Goal: Information Seeking & Learning: Find specific fact

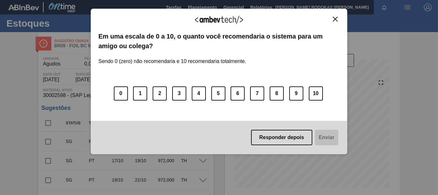
click at [333, 18] on img "Close" at bounding box center [335, 19] width 5 height 5
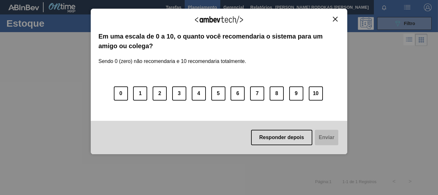
click at [332, 16] on div "Agradecemos seu feedback! Em uma escala de 0 a 10, o quanto você recomendaria o…" at bounding box center [219, 82] width 257 height 146
click at [333, 16] on div "Agradecemos seu feedback! Em uma escala de 0 a 10, o quanto você recomendaria o…" at bounding box center [219, 82] width 257 height 146
click at [333, 21] on button "Close" at bounding box center [335, 18] width 9 height 5
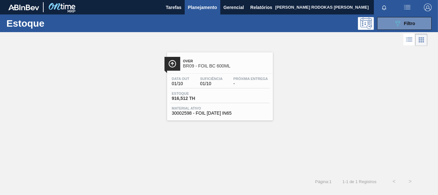
click at [204, 12] on button "Planejamento" at bounding box center [203, 7] width 36 height 14
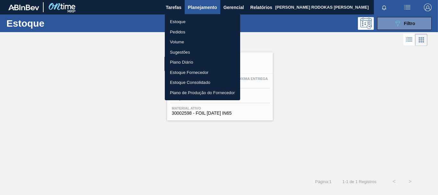
click at [183, 31] on li "Pedidos" at bounding box center [202, 32] width 75 height 10
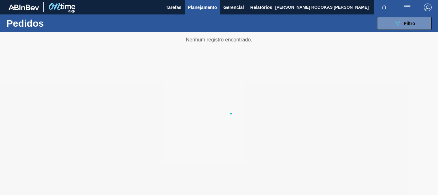
click at [210, 9] on span "Planejamento" at bounding box center [202, 8] width 29 height 8
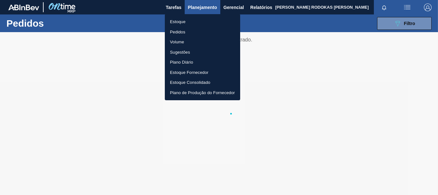
click at [304, 48] on div at bounding box center [219, 97] width 438 height 195
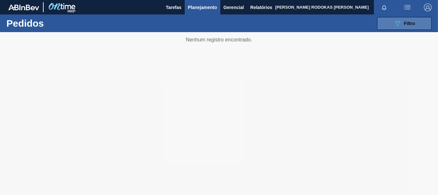
click at [383, 24] on button "089F7B8B-B2A5-4AFE-B5C0-19BA573D28AC Filtro" at bounding box center [404, 23] width 55 height 13
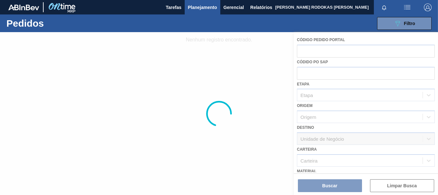
click at [346, 128] on div at bounding box center [219, 113] width 438 height 163
click at [210, 13] on button "Planejamento" at bounding box center [203, 7] width 36 height 14
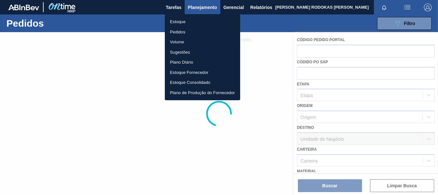
click at [195, 24] on li "Estoque" at bounding box center [202, 22] width 75 height 10
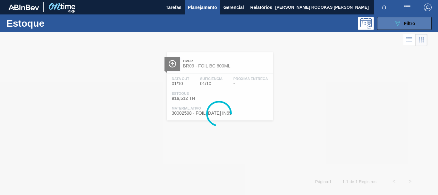
click at [412, 22] on span "Filtro" at bounding box center [409, 23] width 11 height 5
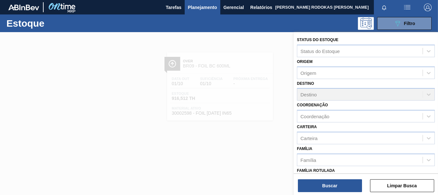
scroll to position [96, 0]
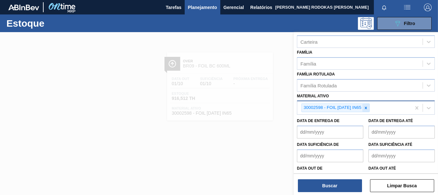
click at [370, 108] on div at bounding box center [366, 108] width 7 height 8
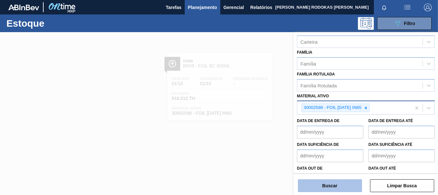
click at [325, 186] on button "Buscar" at bounding box center [330, 185] width 64 height 13
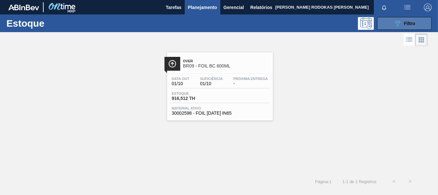
click at [401, 18] on button "089F7B8B-B2A5-4AFE-B5C0-19BA573D28AC Filtro" at bounding box center [404, 23] width 55 height 13
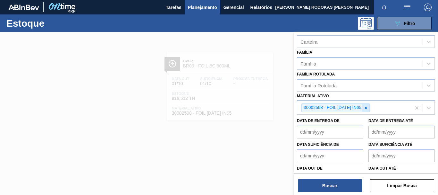
click at [367, 109] on icon at bounding box center [366, 108] width 4 height 4
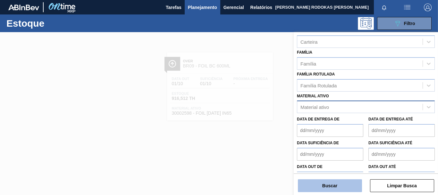
click at [331, 186] on button "Buscar" at bounding box center [330, 185] width 64 height 13
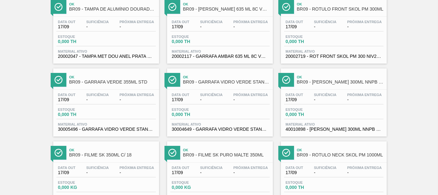
scroll to position [0, 0]
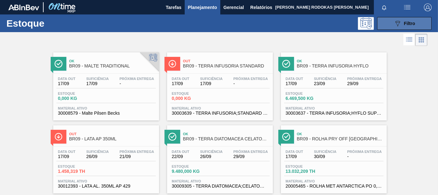
click at [394, 22] on icon "089F7B8B-B2A5-4AFE-B5C0-19BA573D28AC" at bounding box center [398, 24] width 8 height 8
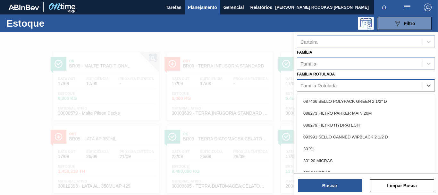
click at [332, 82] on div "Família Rotulada" at bounding box center [319, 84] width 36 height 5
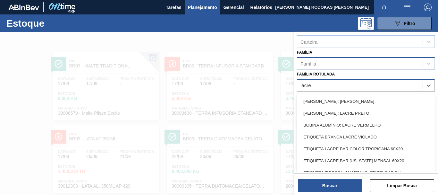
type Rotulada "lacre"
click at [340, 66] on div "Família" at bounding box center [360, 63] width 125 height 9
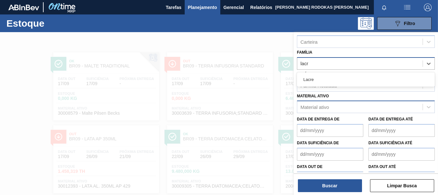
type input "lacre"
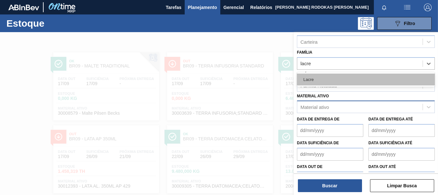
click at [337, 79] on div "Lacre" at bounding box center [366, 79] width 138 height 12
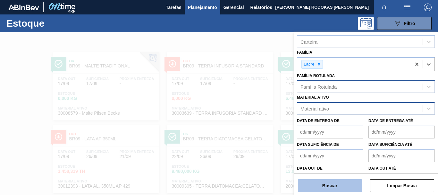
click at [326, 183] on button "Buscar" at bounding box center [330, 185] width 64 height 13
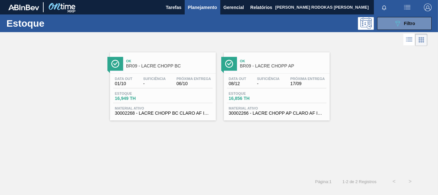
click at [274, 81] on span "-" at bounding box center [268, 83] width 22 height 5
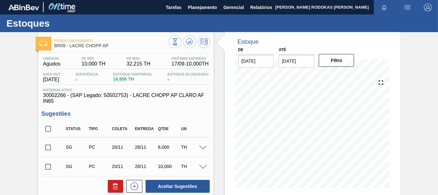
scroll to position [96, 0]
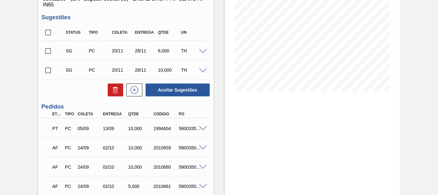
click at [202, 128] on span at bounding box center [203, 128] width 8 height 5
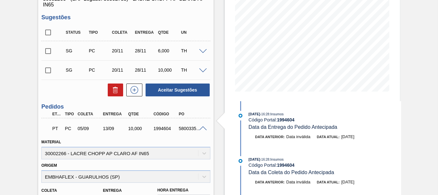
scroll to position [128, 0]
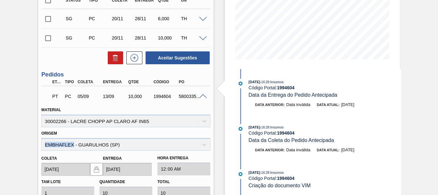
drag, startPoint x: 73, startPoint y: 142, endPoint x: 44, endPoint y: 144, distance: 29.3
click at [44, 144] on div "Origem EMBHAFLEX - GUARULHOS ([GEOGRAPHIC_DATA])" at bounding box center [125, 140] width 169 height 22
copy div "EMBHAFLEX"
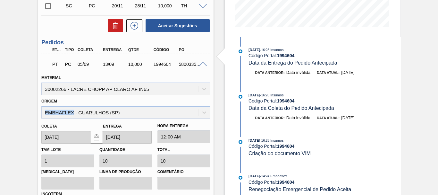
scroll to position [257, 0]
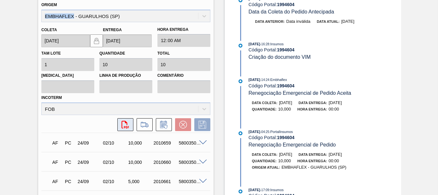
click at [126, 124] on icon at bounding box center [125, 125] width 7 height 8
copy div "EMBHAFLEX"
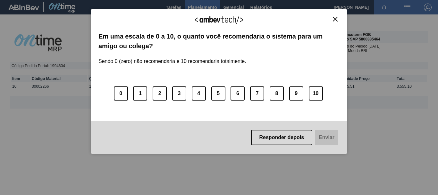
click at [334, 21] on img "Close" at bounding box center [335, 19] width 5 height 5
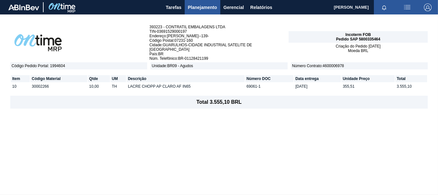
drag, startPoint x: 328, startPoint y: 62, endPoint x: 151, endPoint y: 160, distance: 202.3
click at [118, 154] on div "393223 - CONTRATIL EMBALAGENS LTDA TIN - 03691529000197 Endereço : R SAO MARTIN…" at bounding box center [219, 104] width 438 height 180
